Goal: Task Accomplishment & Management: Manage account settings

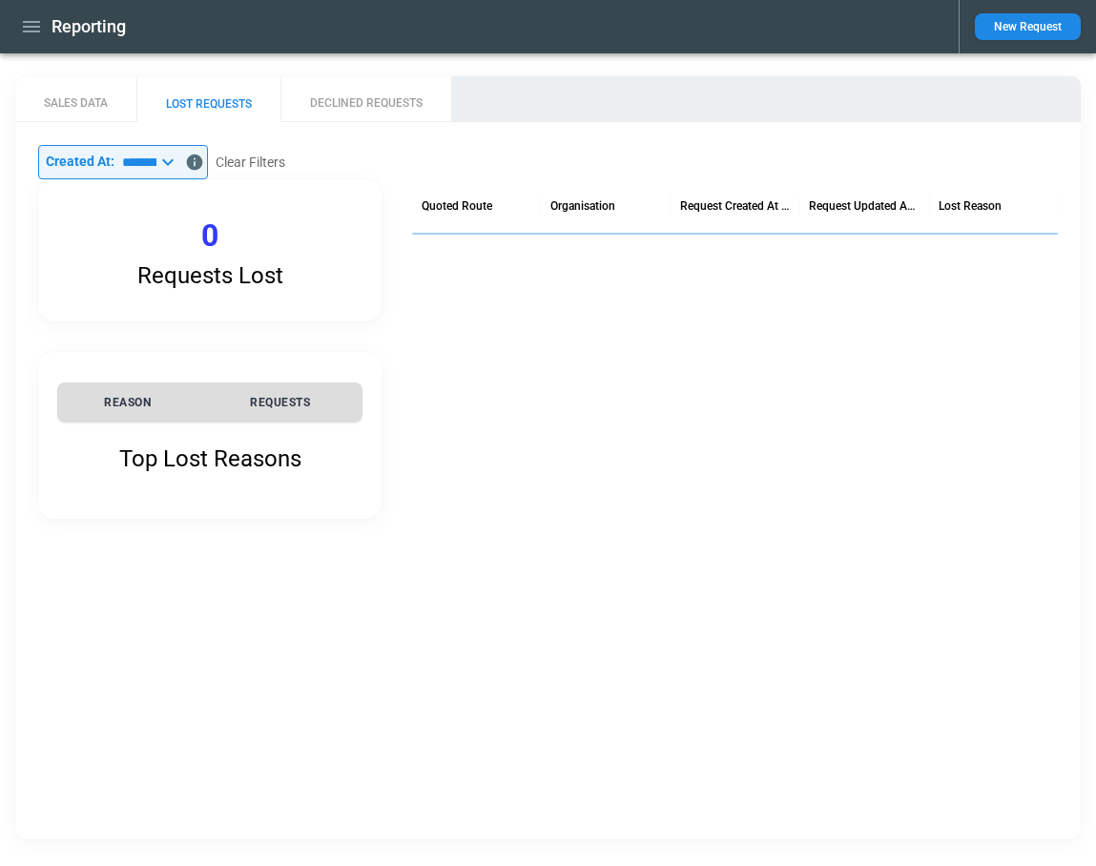
click at [31, 27] on icon "button" at bounding box center [31, 26] width 17 height 11
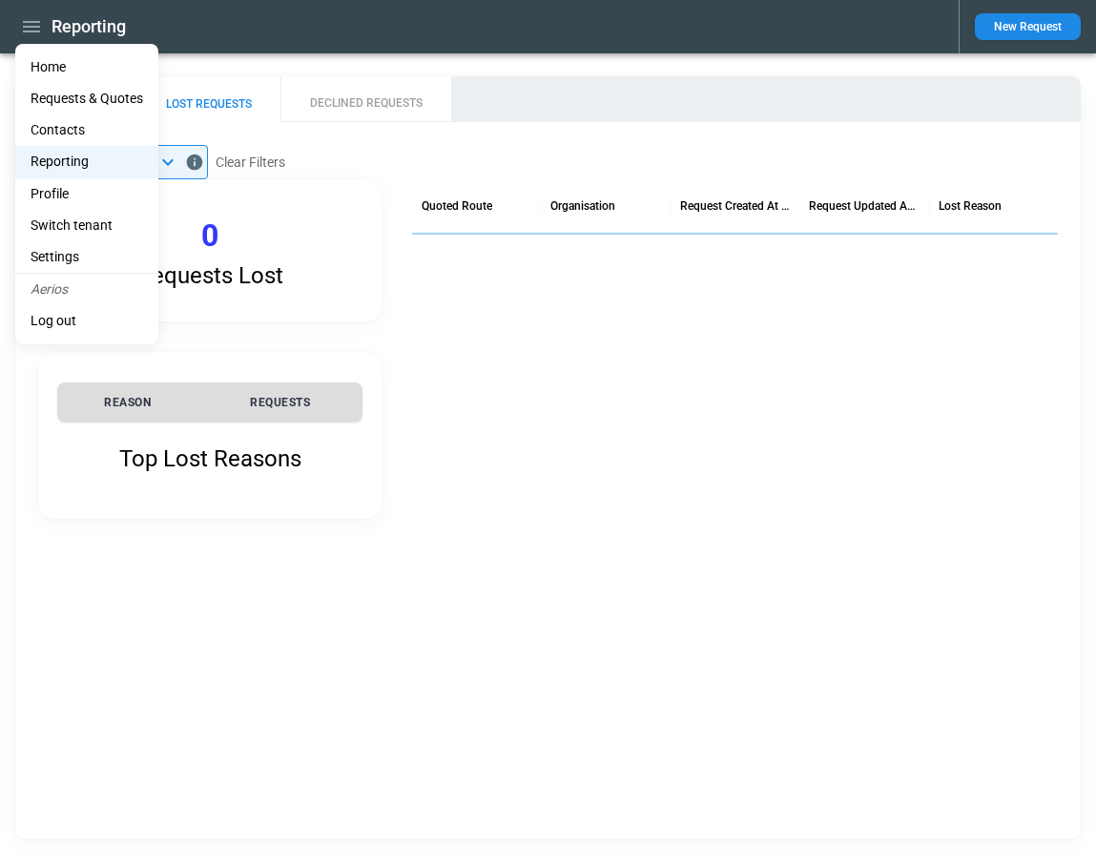
click at [47, 64] on li "Home" at bounding box center [86, 67] width 143 height 31
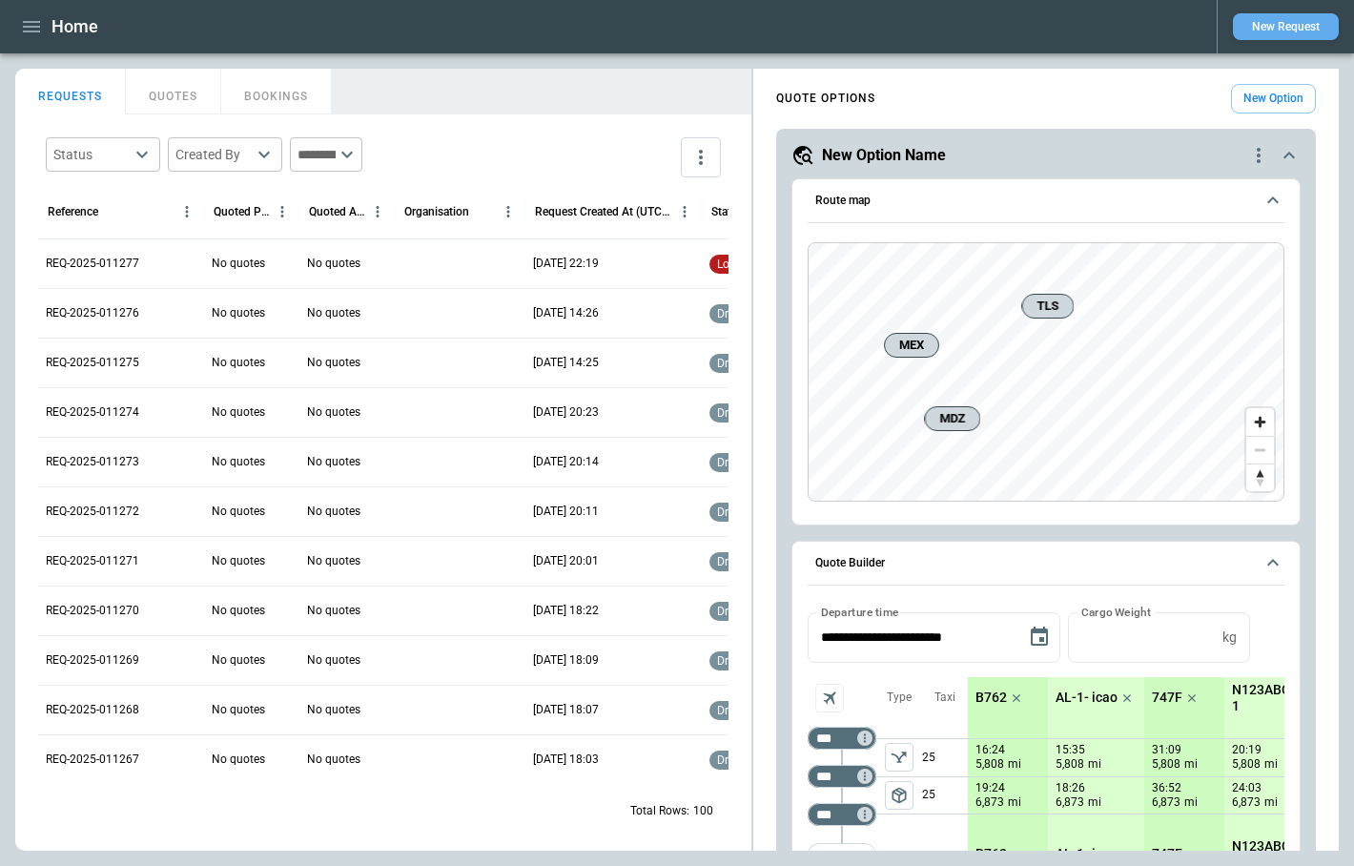
click at [1284, 31] on button "New Request" at bounding box center [1286, 26] width 106 height 27
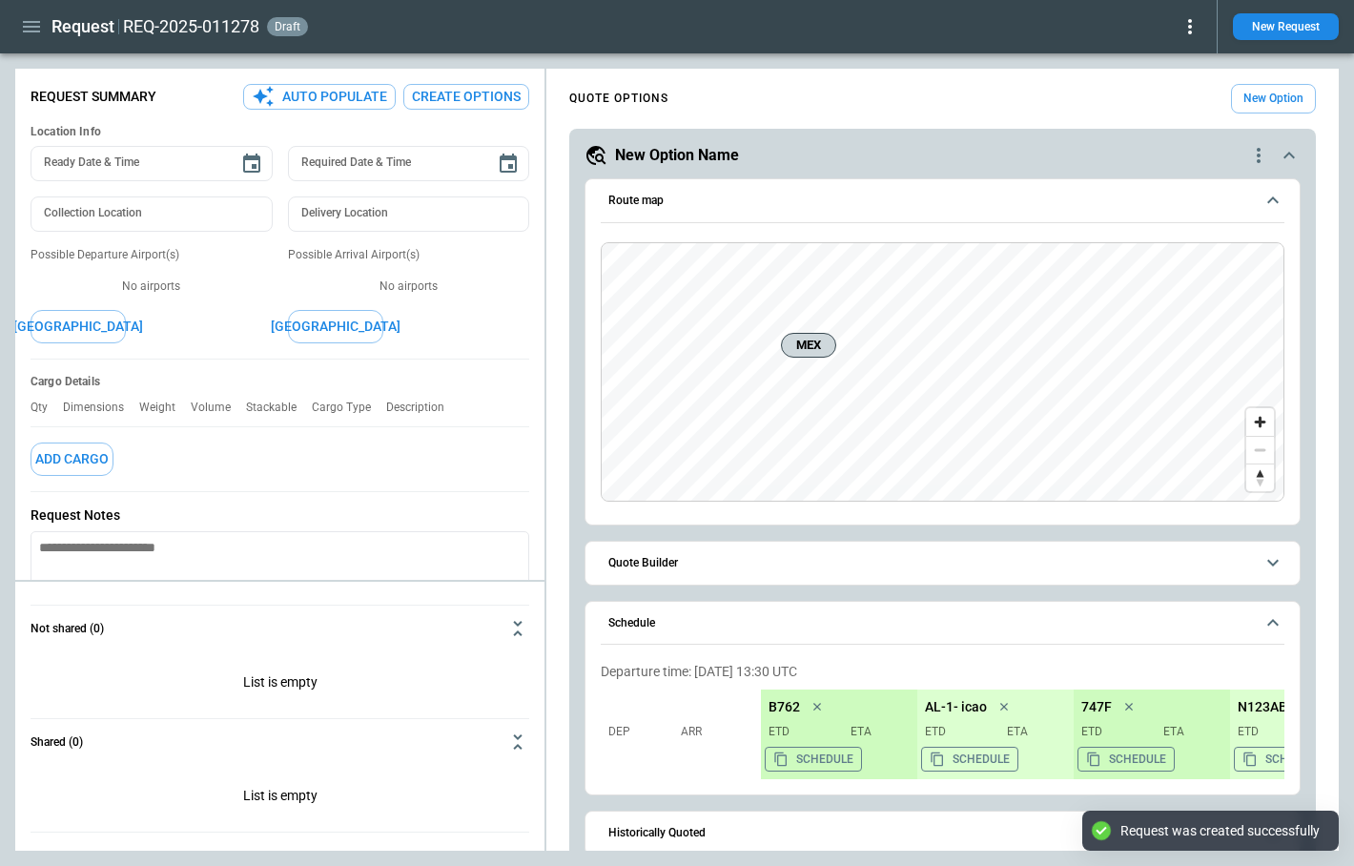
click at [1184, 33] on icon at bounding box center [1190, 26] width 23 height 23
click at [1175, 93] on button "Lost" at bounding box center [1168, 87] width 63 height 28
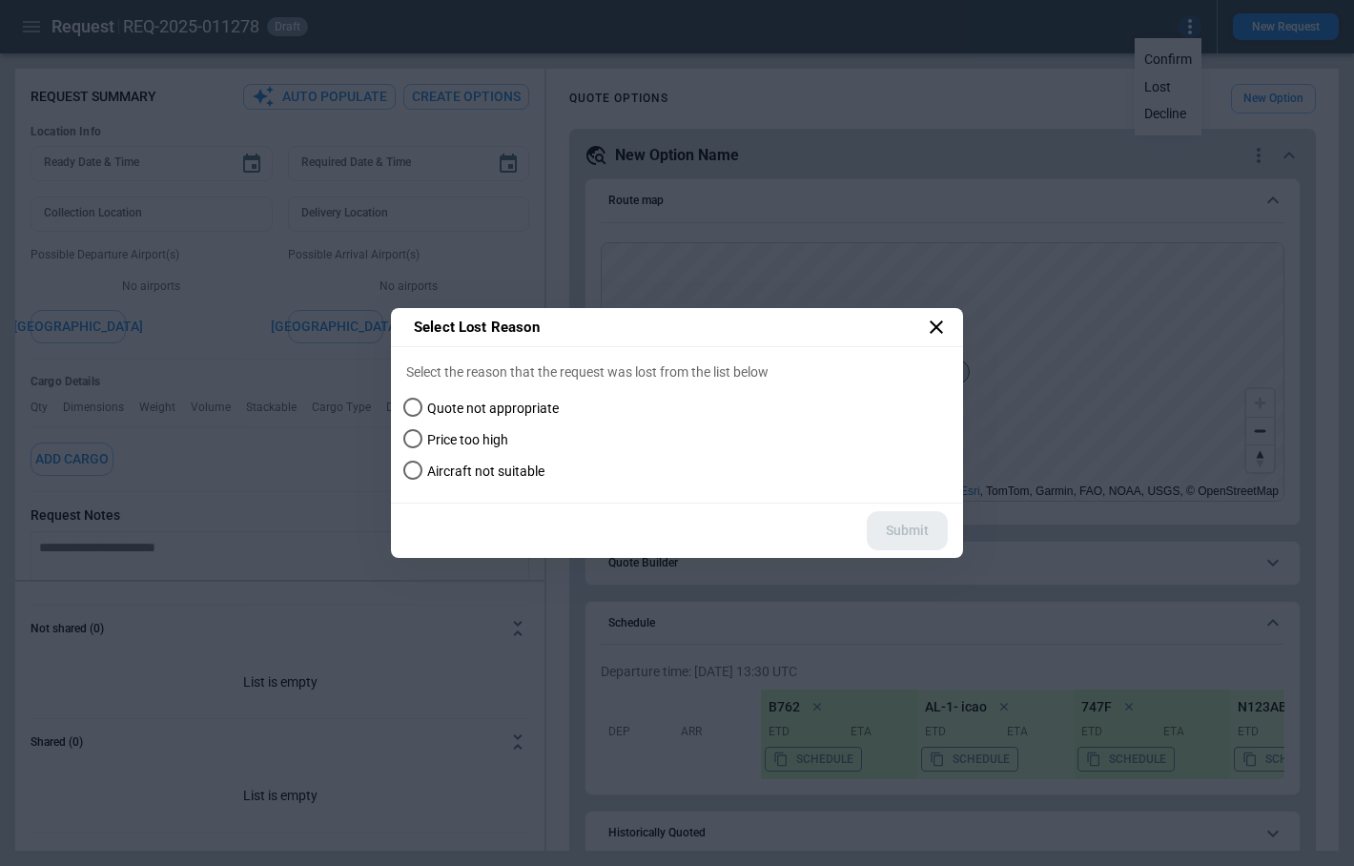
click at [447, 445] on span "Price too high" at bounding box center [467, 440] width 81 height 16
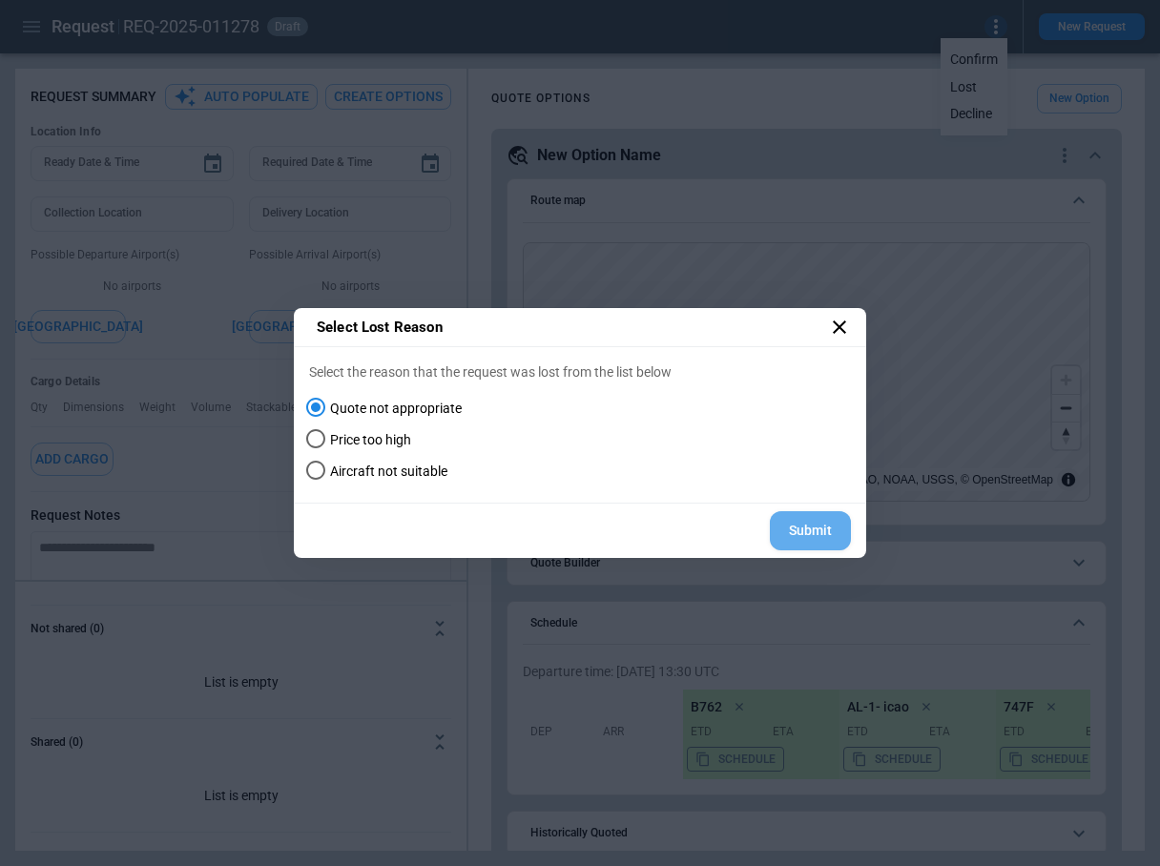
click at [799, 530] on button "Submit" at bounding box center [810, 530] width 81 height 39
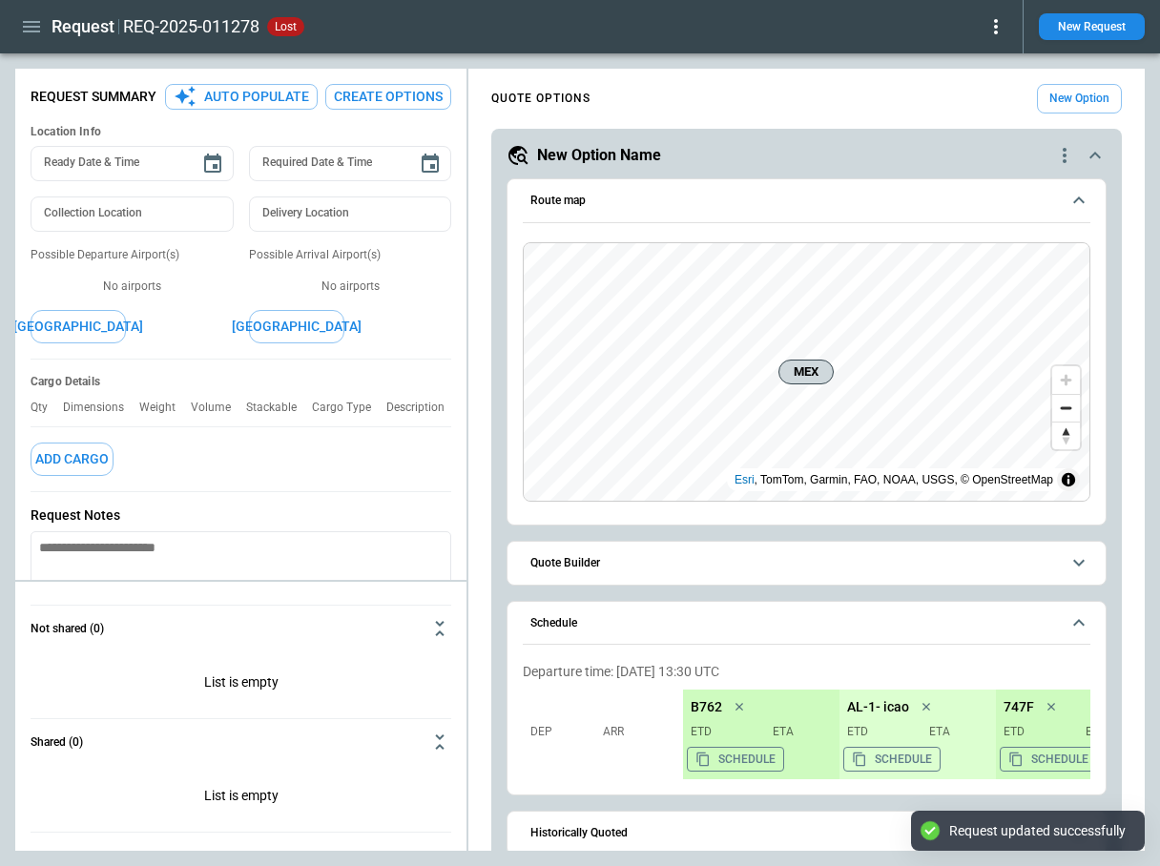
click at [989, 34] on icon at bounding box center [995, 26] width 23 height 23
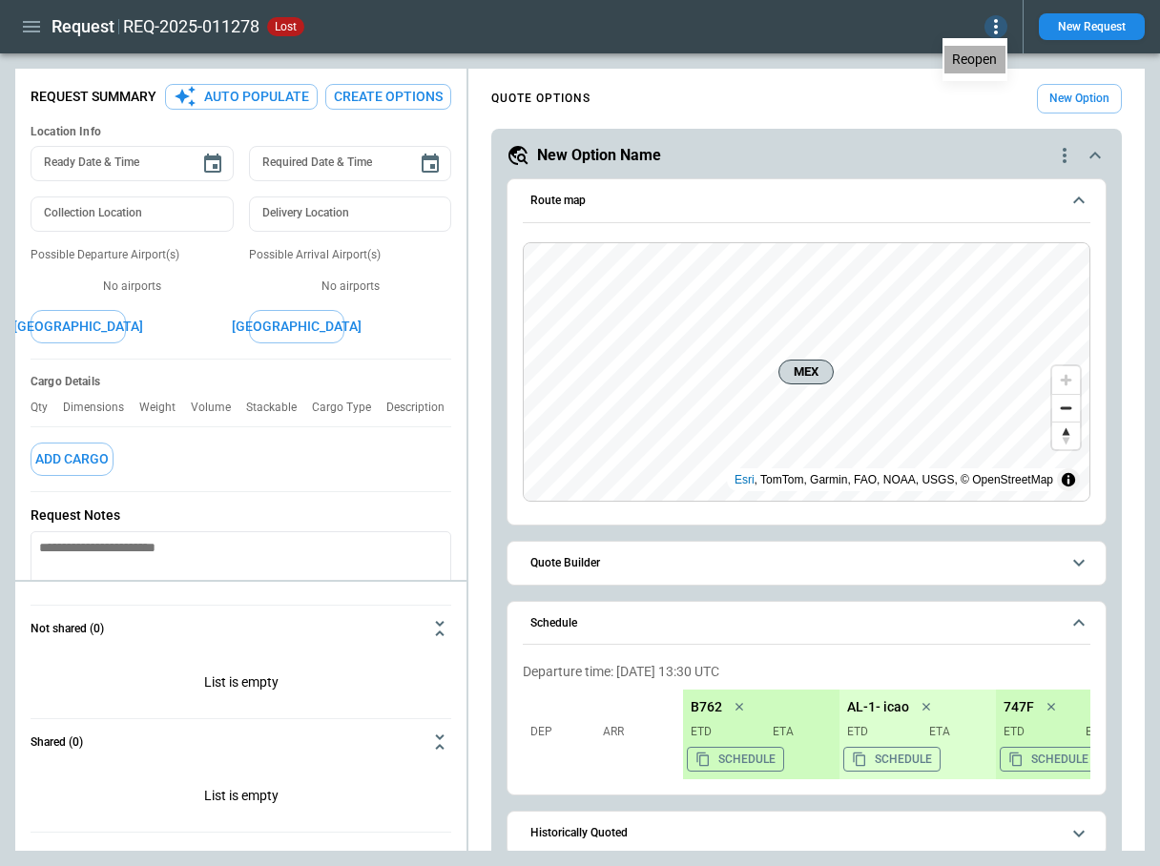
click at [989, 67] on button "Reopen" at bounding box center [974, 60] width 61 height 28
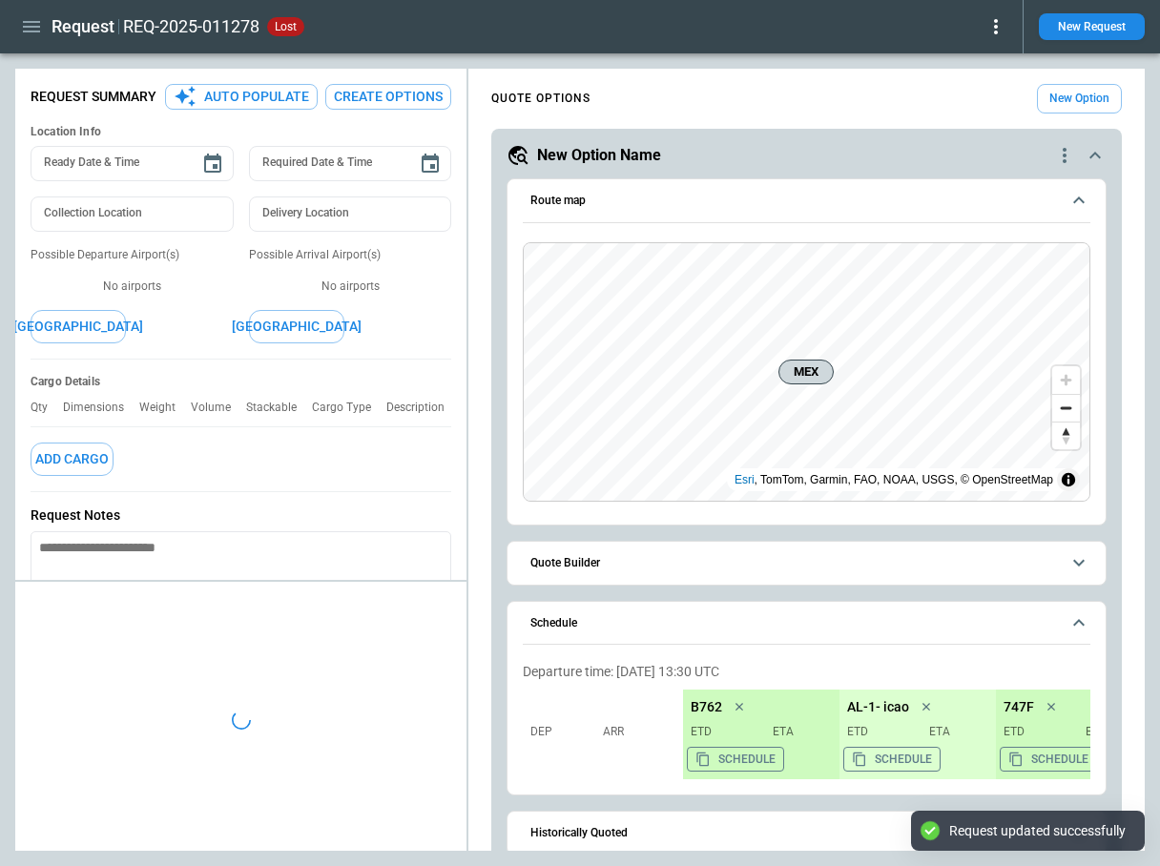
click at [996, 32] on icon at bounding box center [996, 26] width 4 height 15
type textarea "*"
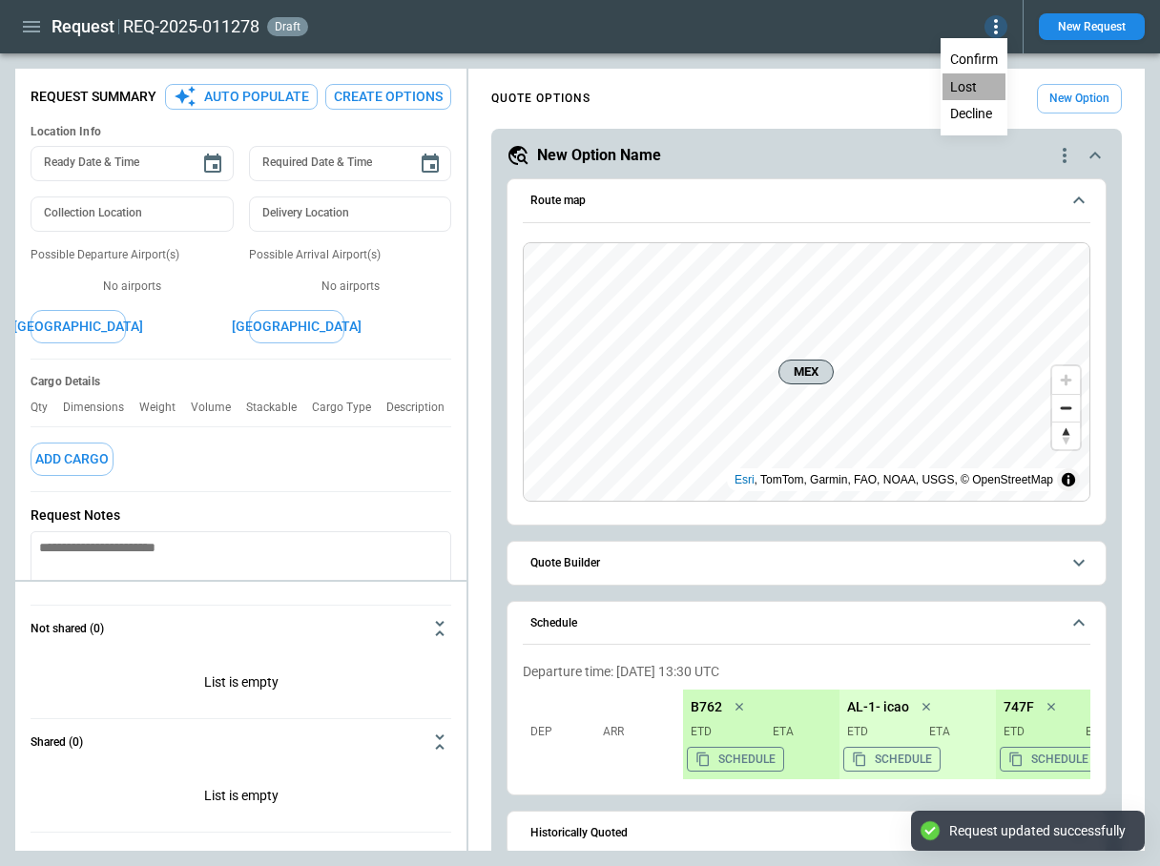
click at [981, 85] on button "Lost" at bounding box center [973, 87] width 63 height 28
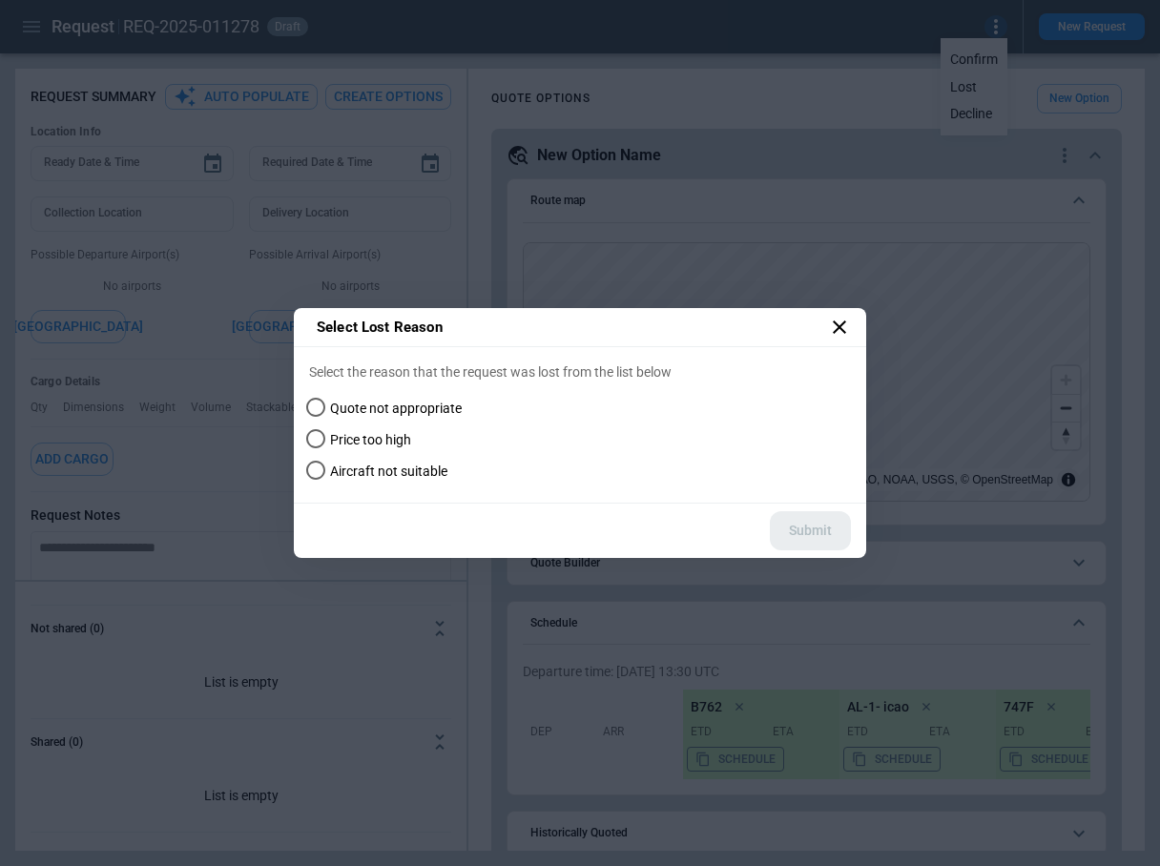
click at [918, 185] on div "Select Lost Reason Select the reason that the request was lost from the list be…" at bounding box center [580, 433] width 1160 height 866
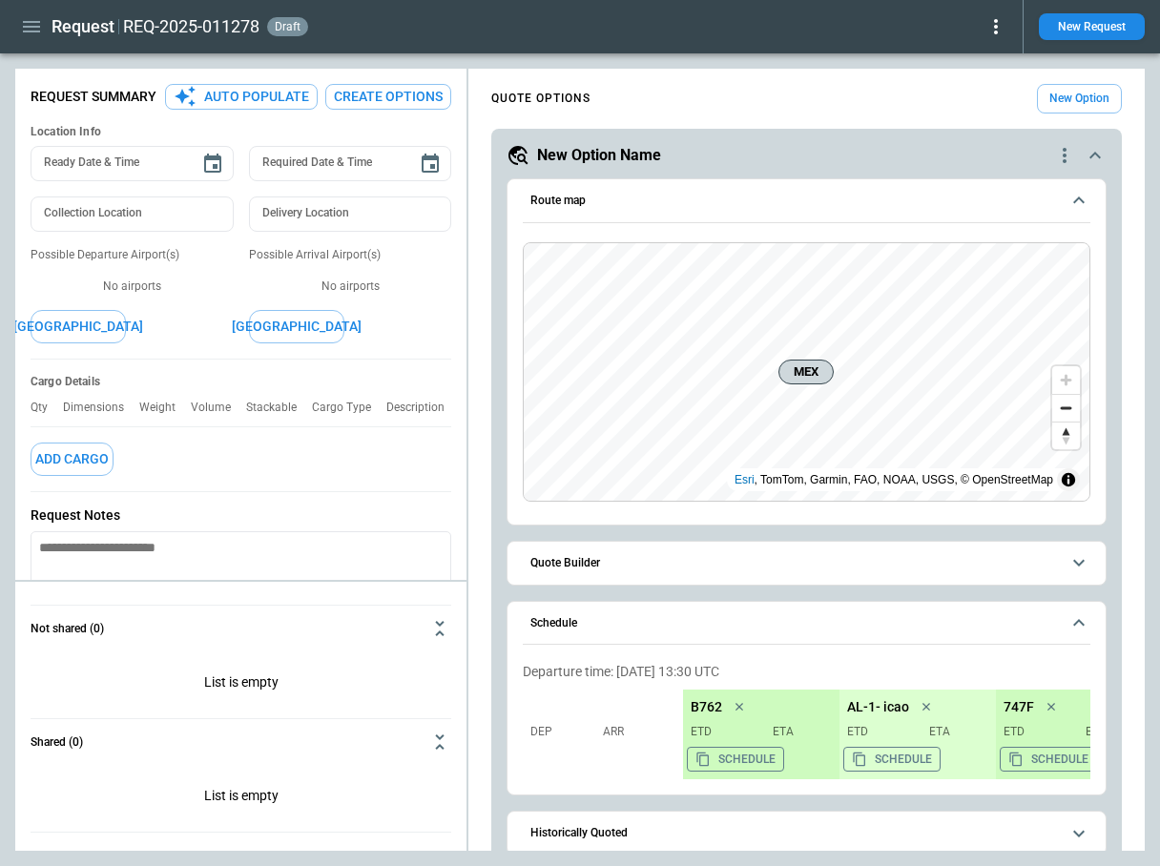
click at [999, 28] on icon at bounding box center [995, 26] width 23 height 23
click at [978, 114] on button "Decline" at bounding box center [973, 114] width 63 height 28
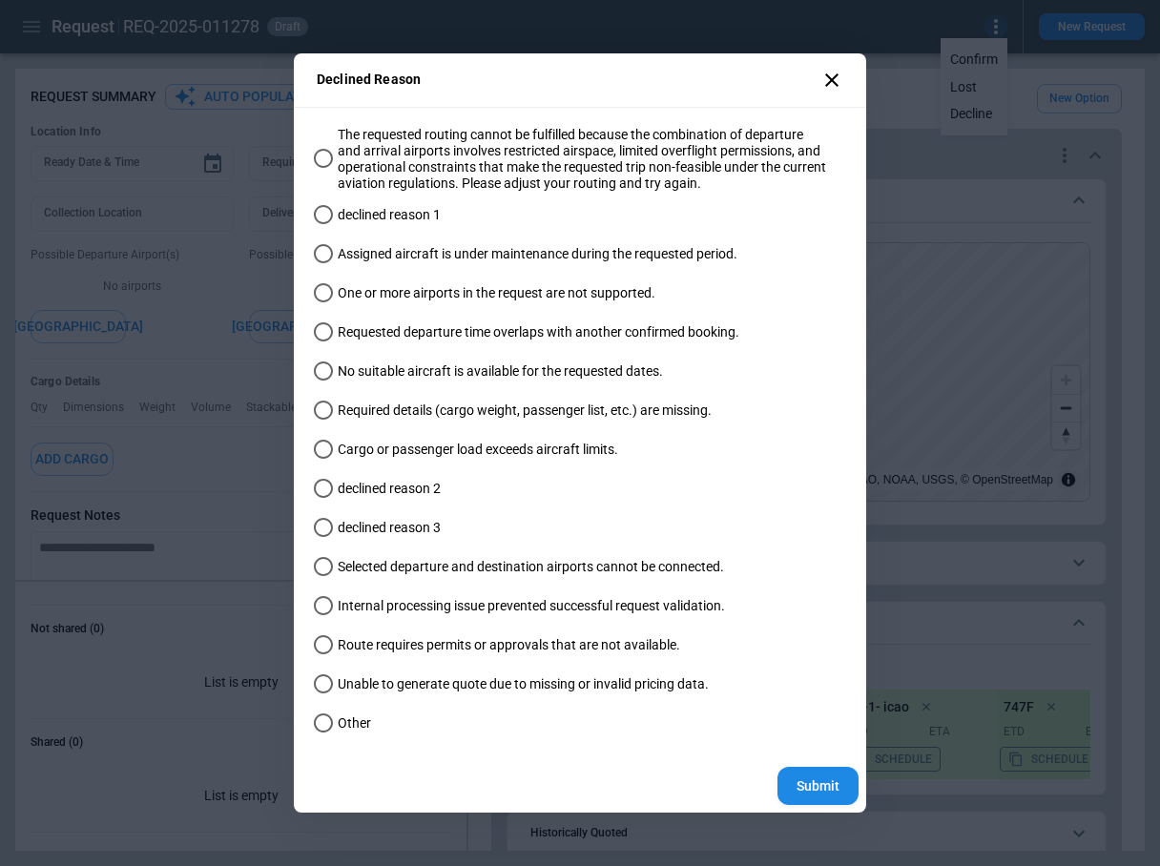
click at [832, 78] on icon at bounding box center [831, 79] width 13 height 13
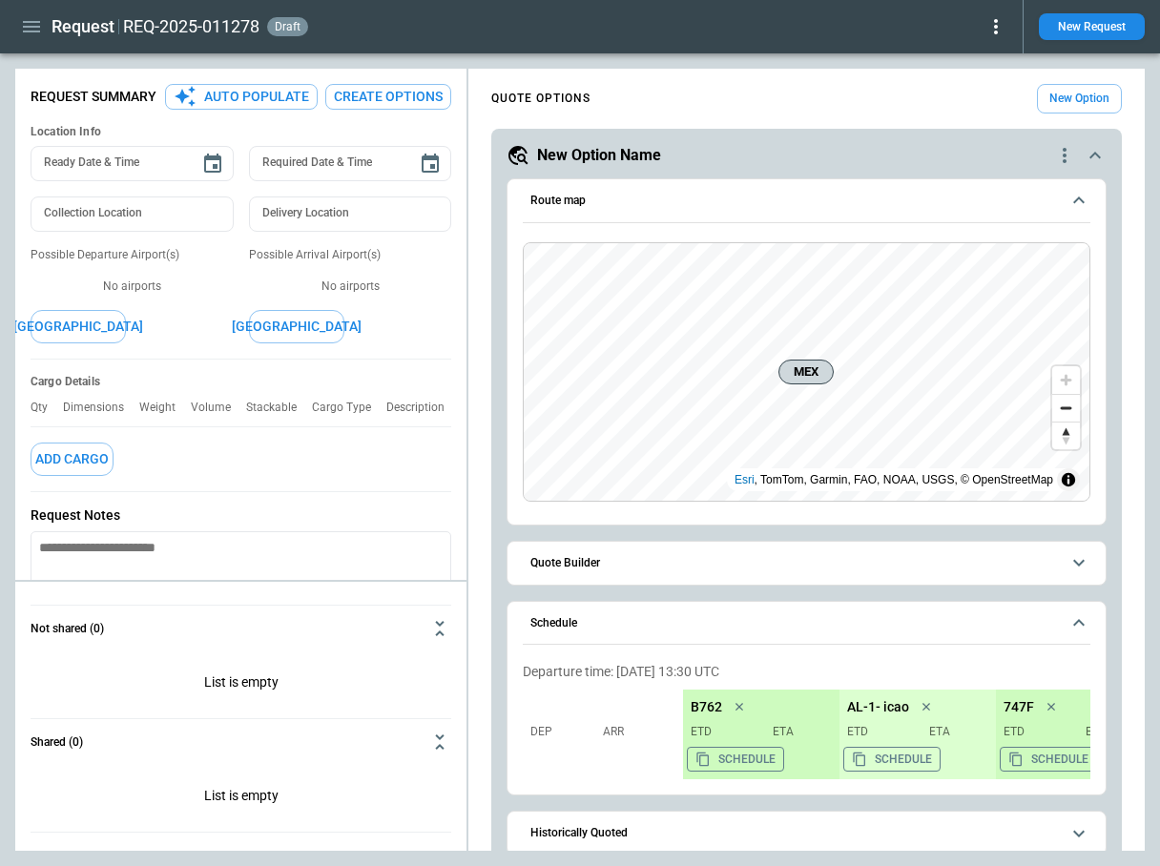
click at [1003, 27] on icon at bounding box center [995, 26] width 23 height 23
click at [978, 81] on button "Lost" at bounding box center [973, 87] width 63 height 28
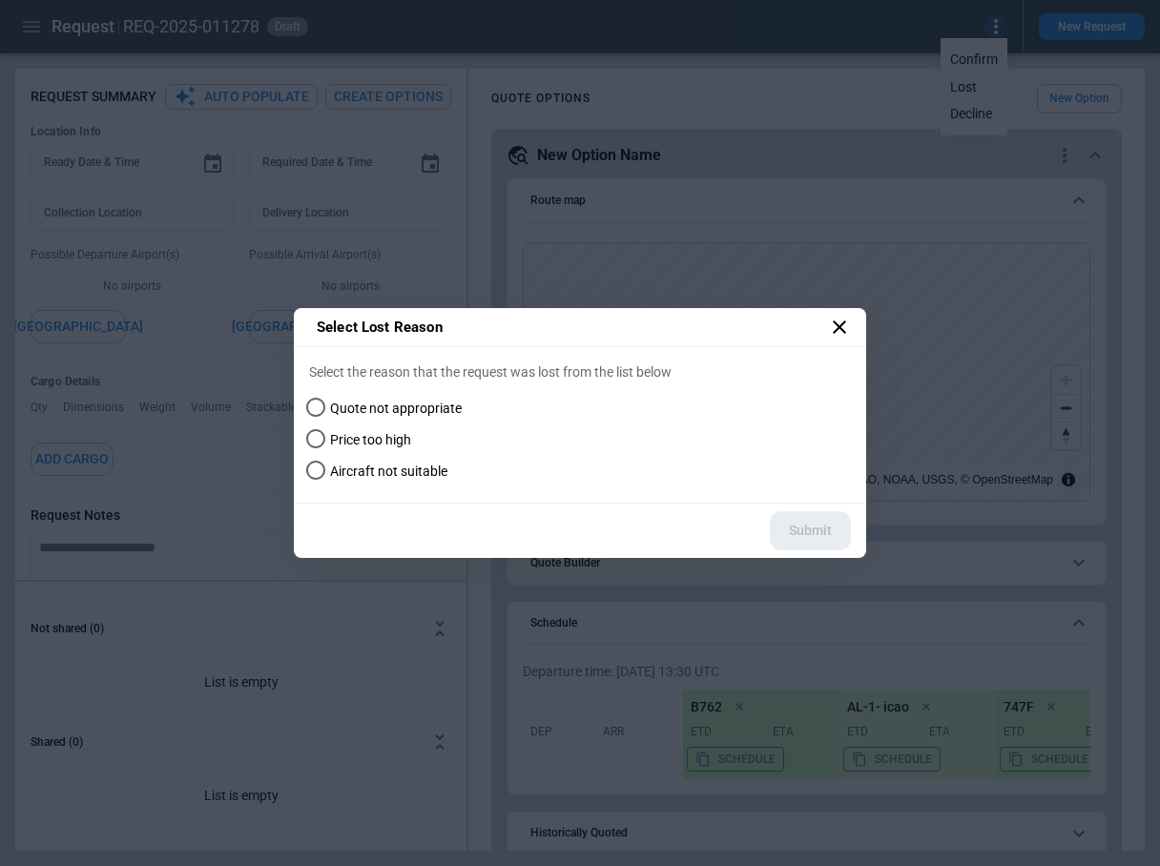
click at [346, 471] on span "Aircraft not suitable" at bounding box center [388, 472] width 117 height 16
click at [841, 323] on icon at bounding box center [839, 327] width 23 height 23
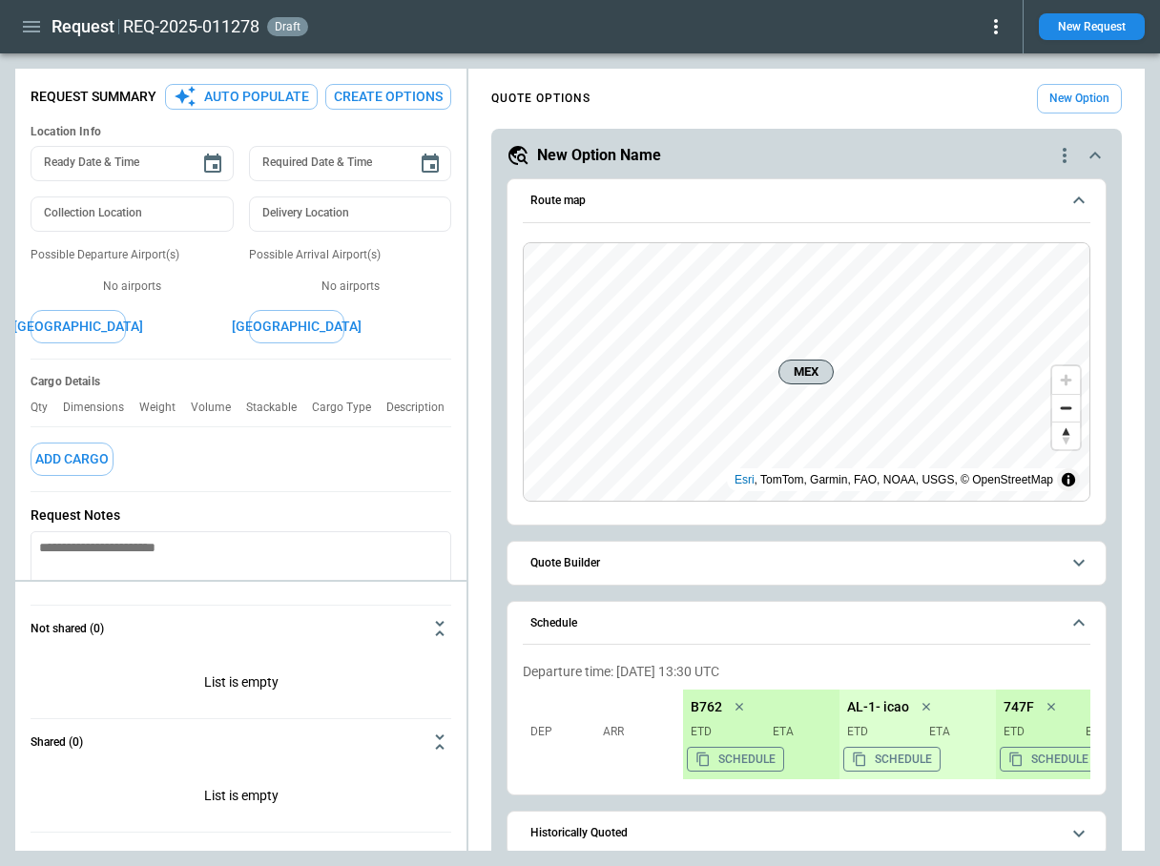
click at [994, 22] on icon at bounding box center [995, 26] width 23 height 23
click at [974, 90] on button "Lost" at bounding box center [973, 87] width 63 height 28
